Goal: Information Seeking & Learning: Learn about a topic

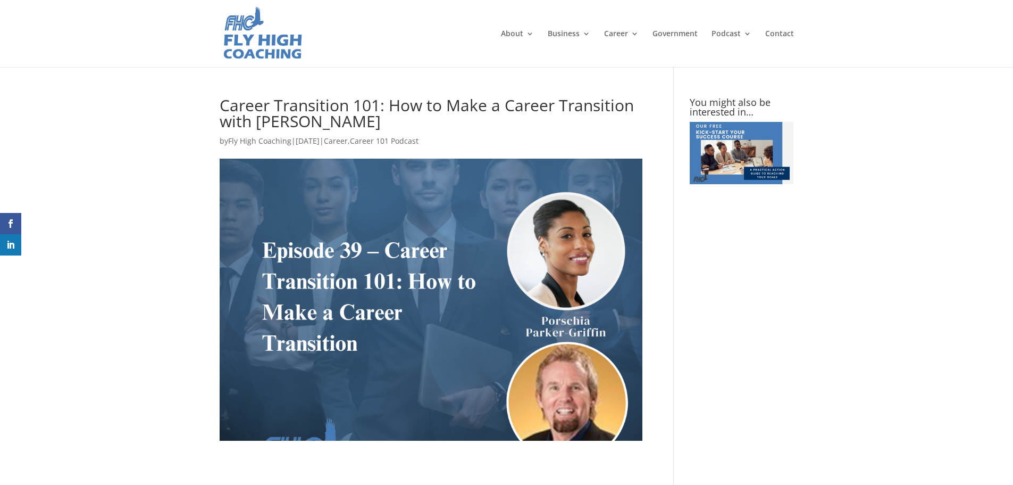
click at [250, 43] on img at bounding box center [262, 33] width 81 height 56
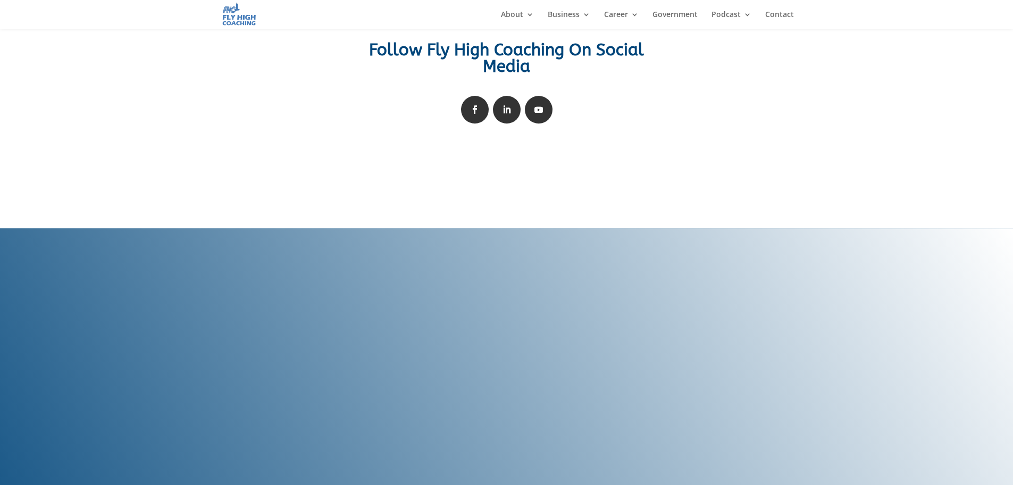
scroll to position [2181, 0]
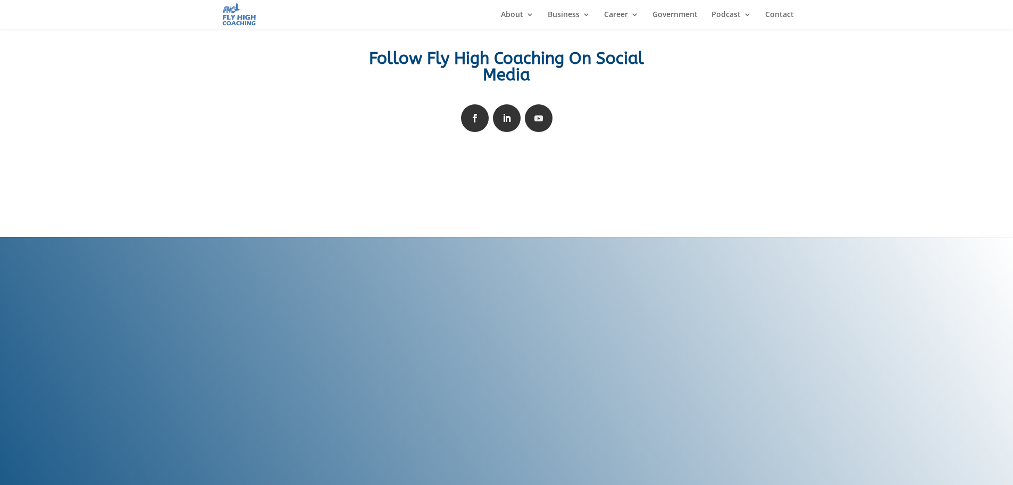
click at [539, 119] on link "Follow" at bounding box center [539, 118] width 28 height 28
